Goal: Information Seeking & Learning: Learn about a topic

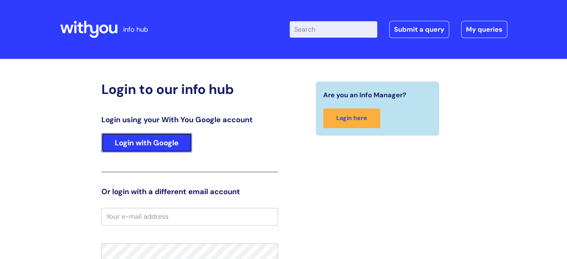
click at [180, 145] on link "Login with Google" at bounding box center [146, 142] width 91 height 19
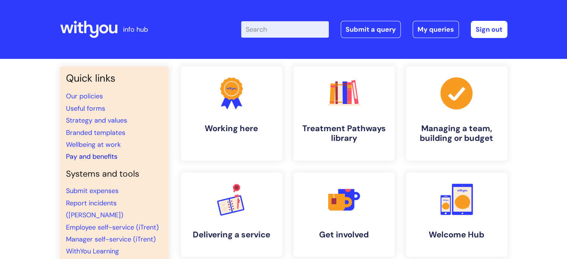
click at [103, 155] on link "Pay and benefits" at bounding box center [91, 156] width 51 height 9
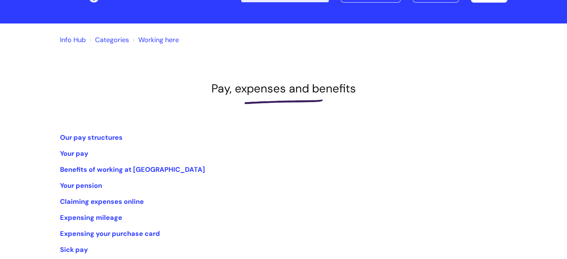
scroll to position [112, 0]
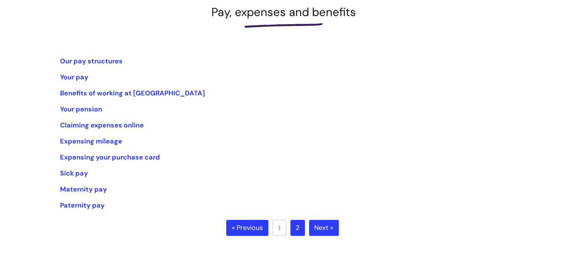
click at [86, 56] on li "Our pay structures" at bounding box center [283, 61] width 447 height 12
click at [91, 60] on link "Our pay structures" at bounding box center [91, 61] width 63 height 9
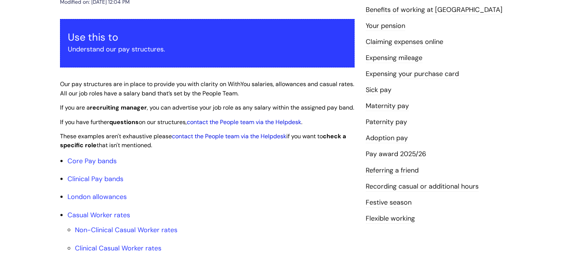
scroll to position [149, 0]
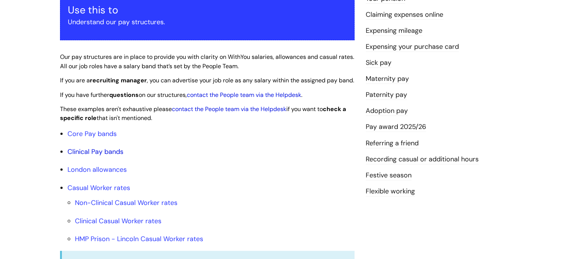
click at [107, 156] on link "Clinical Pay bands" at bounding box center [95, 151] width 56 height 9
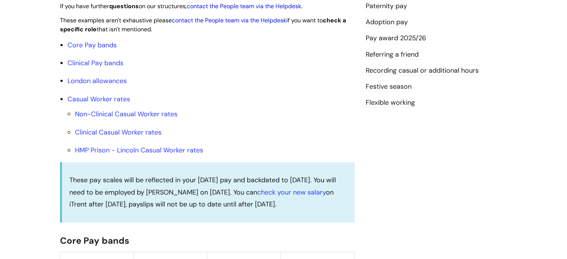
scroll to position [234, 0]
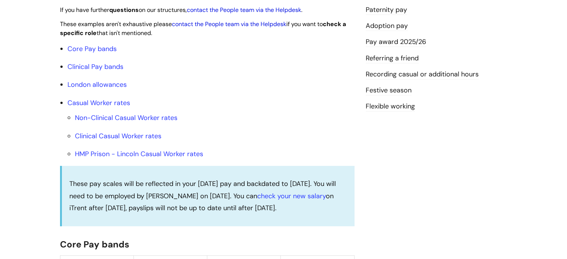
click at [403, 39] on link "Pay award 2025/26" at bounding box center [396, 42] width 60 height 10
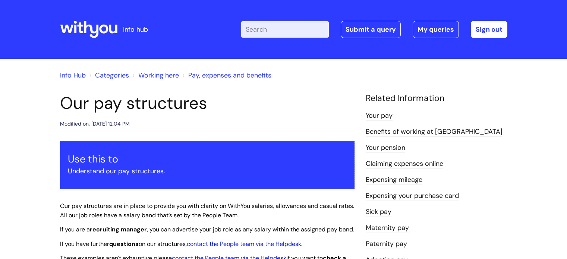
scroll to position [234, 0]
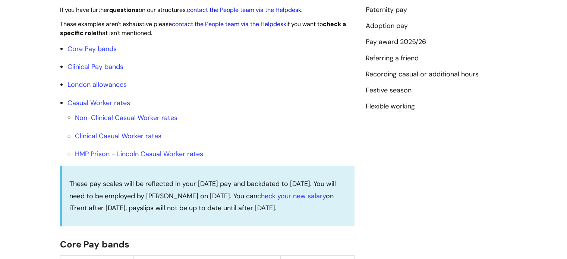
click at [396, 90] on link "Festive season" at bounding box center [389, 91] width 46 height 10
